Goal: Task Accomplishment & Management: Complete application form

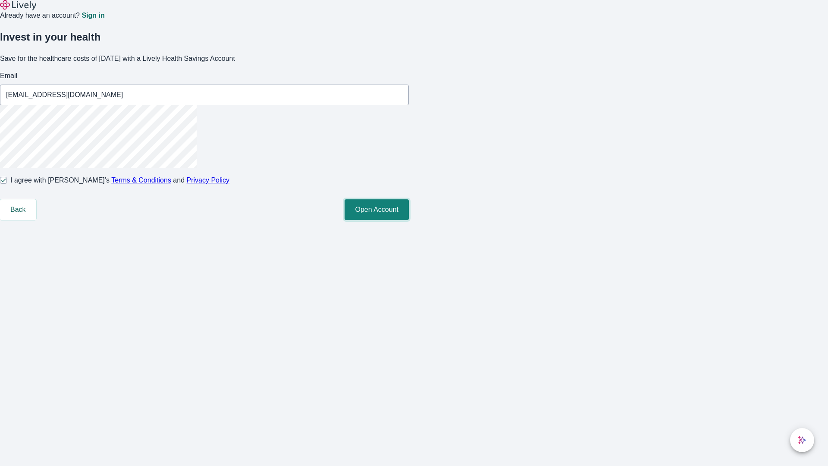
click at [409, 220] on button "Open Account" at bounding box center [376, 209] width 64 height 21
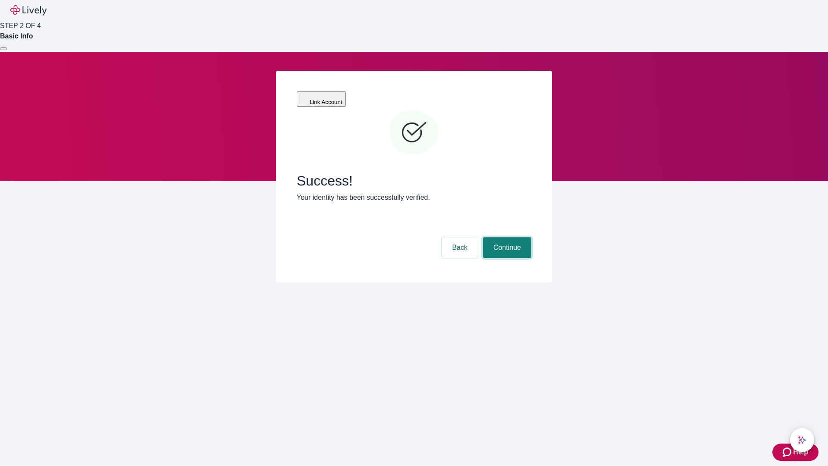
click at [506, 237] on button "Continue" at bounding box center [507, 247] width 48 height 21
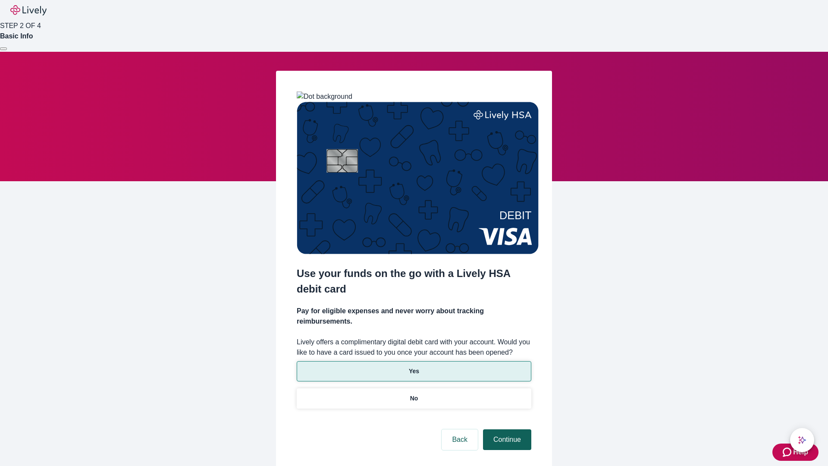
click at [413, 366] on p "Yes" at bounding box center [414, 370] width 10 height 9
click at [506, 429] on button "Continue" at bounding box center [507, 439] width 48 height 21
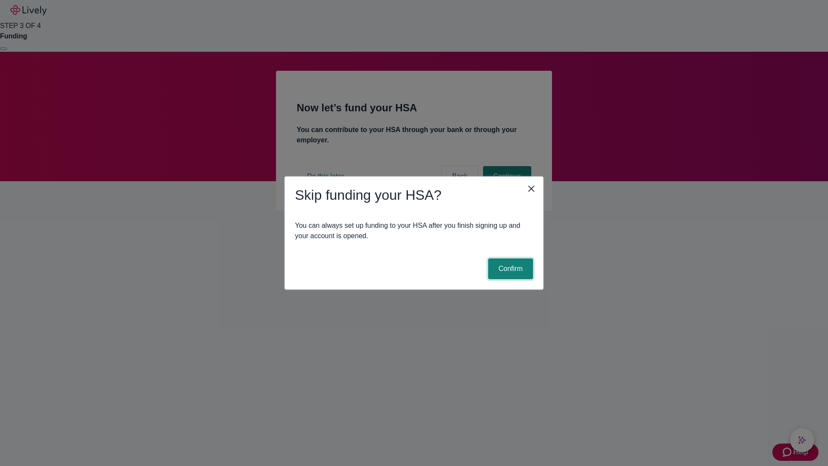
click at [509, 269] on button "Confirm" at bounding box center [510, 268] width 45 height 21
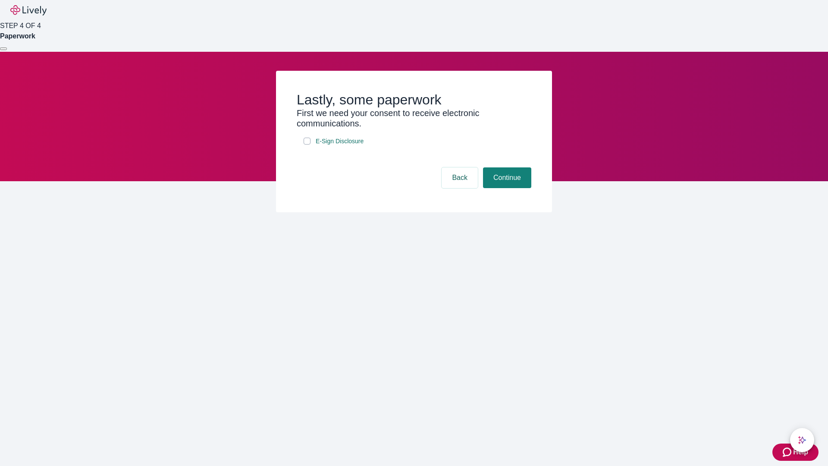
click at [307, 144] on input "E-Sign Disclosure" at bounding box center [306, 140] width 7 height 7
checkbox input "true"
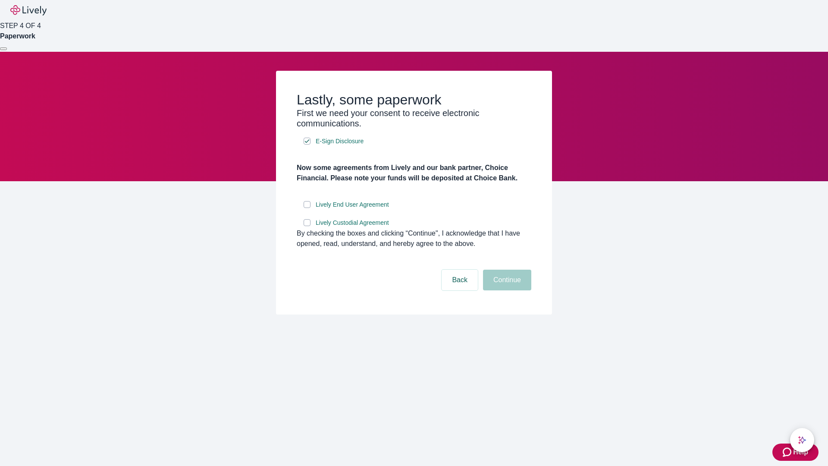
click at [307, 208] on input "Lively End User Agreement" at bounding box center [306, 204] width 7 height 7
checkbox input "true"
click at [307, 226] on input "Lively Custodial Agreement" at bounding box center [306, 222] width 7 height 7
checkbox input "true"
click at [506, 290] on button "Continue" at bounding box center [507, 279] width 48 height 21
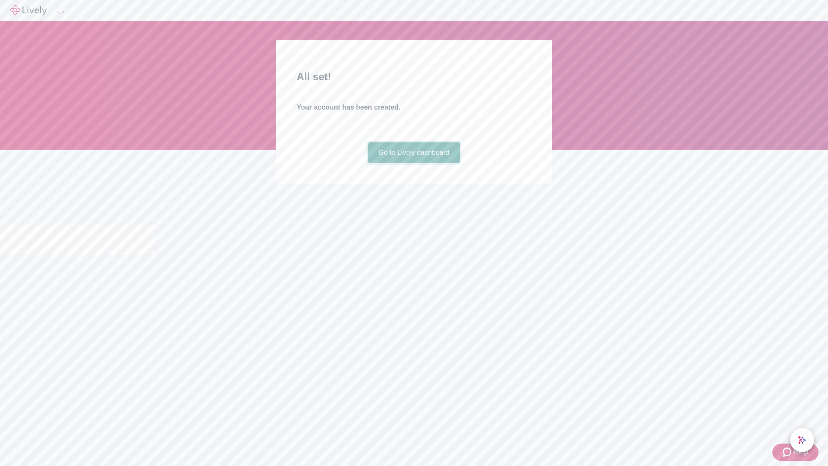
click at [413, 163] on link "Go to Lively dashboard" at bounding box center [414, 152] width 92 height 21
